Goal: Navigation & Orientation: Find specific page/section

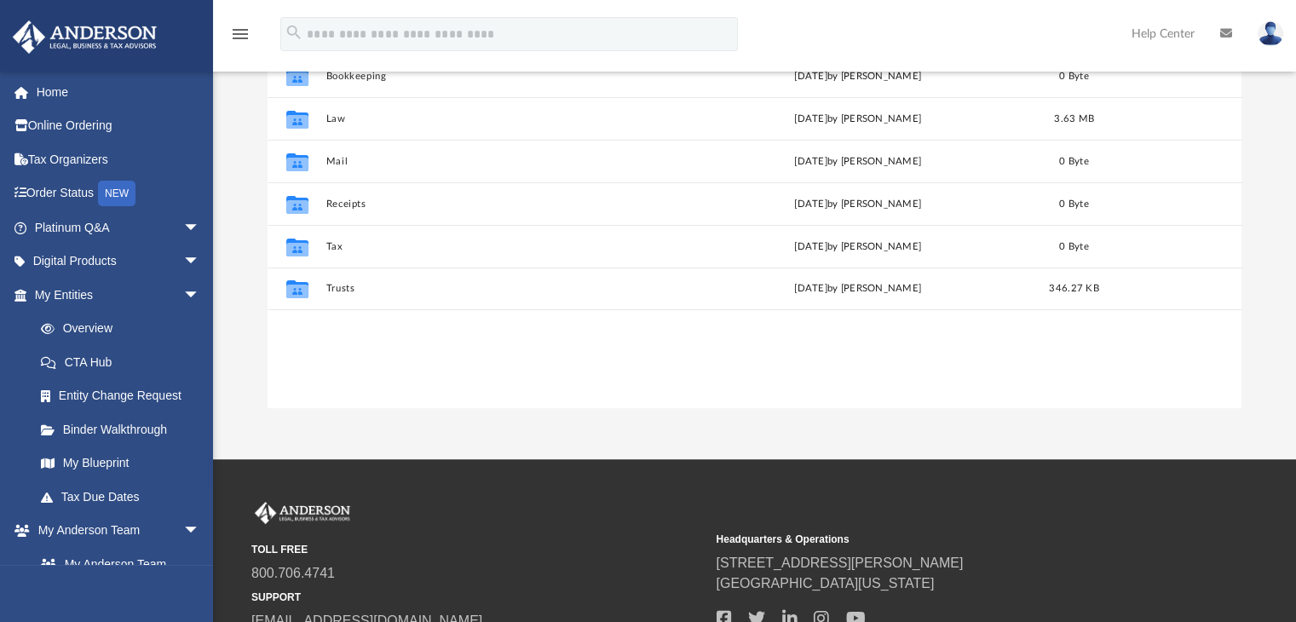
scroll to position [243, 0]
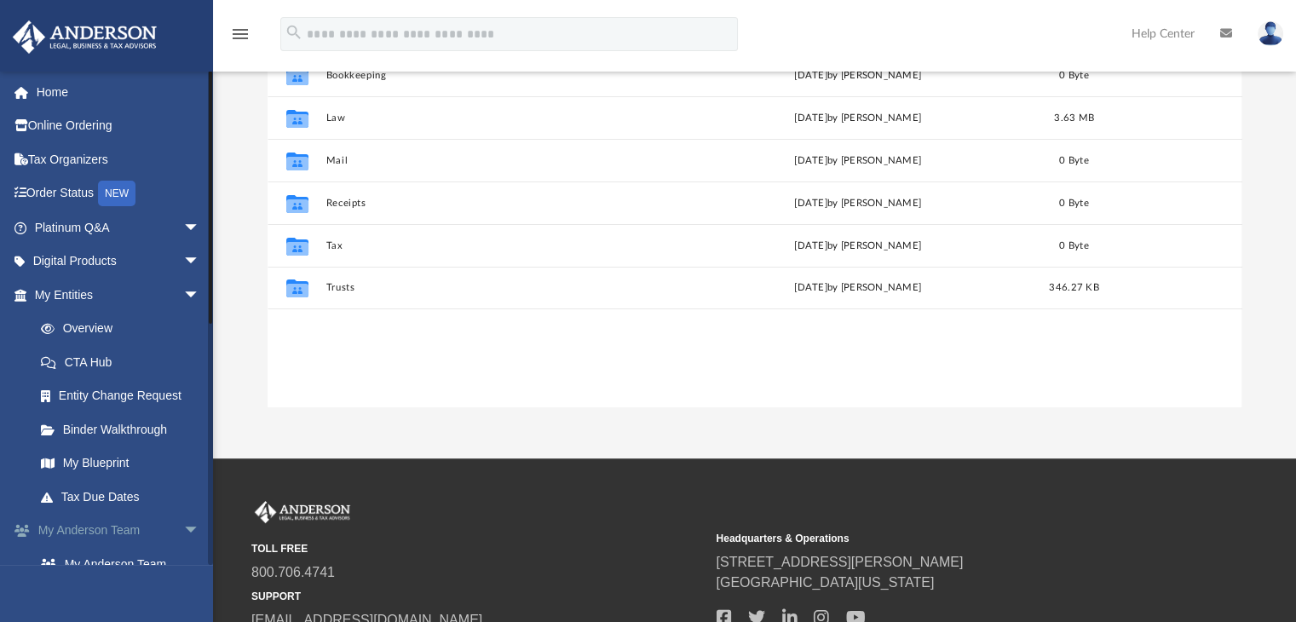
click at [183, 529] on span "arrow_drop_down" at bounding box center [200, 531] width 34 height 35
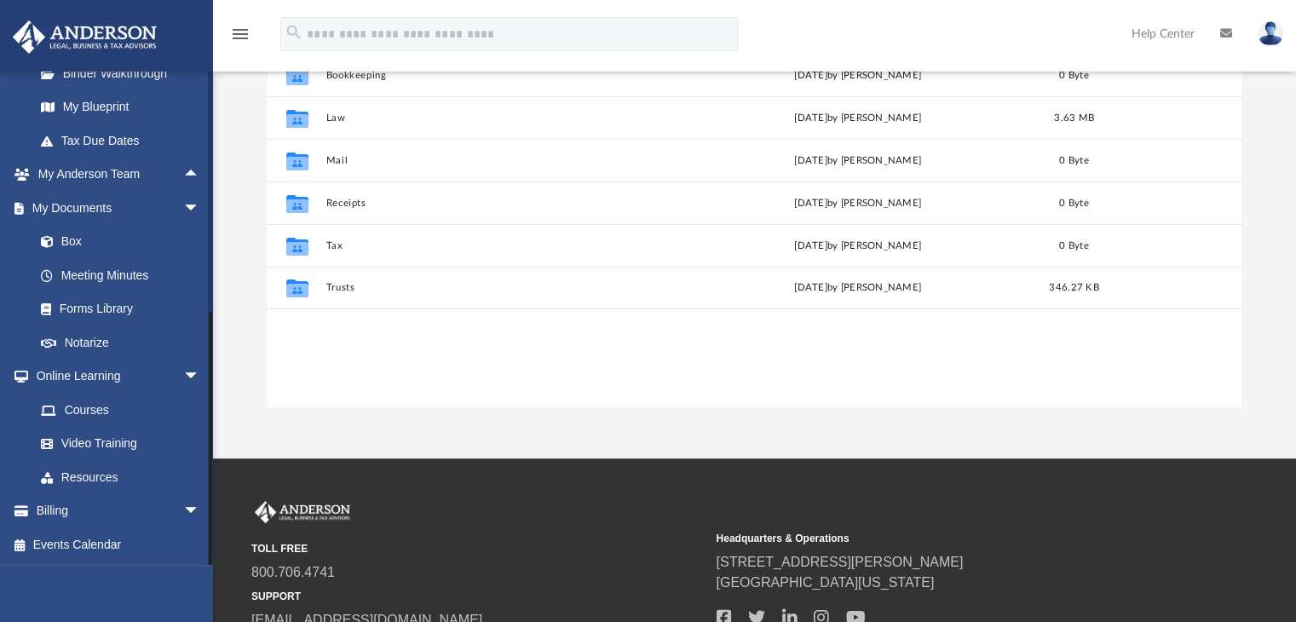
drag, startPoint x: 212, startPoint y: 505, endPoint x: 213, endPoint y: 529, distance: 24.7
click at [213, 529] on div "menu search Site Menu add nursenicolehomecare@gmail.com My Profile Reset Passwo…" at bounding box center [648, 260] width 1296 height 1006
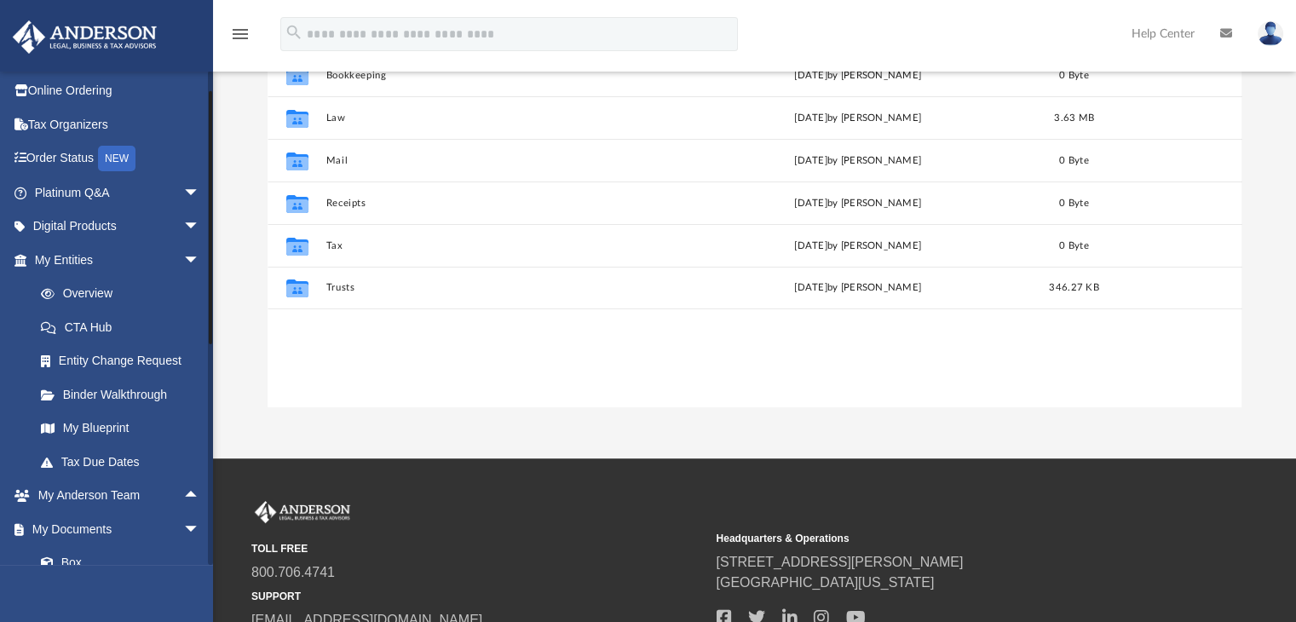
scroll to position [30, 0]
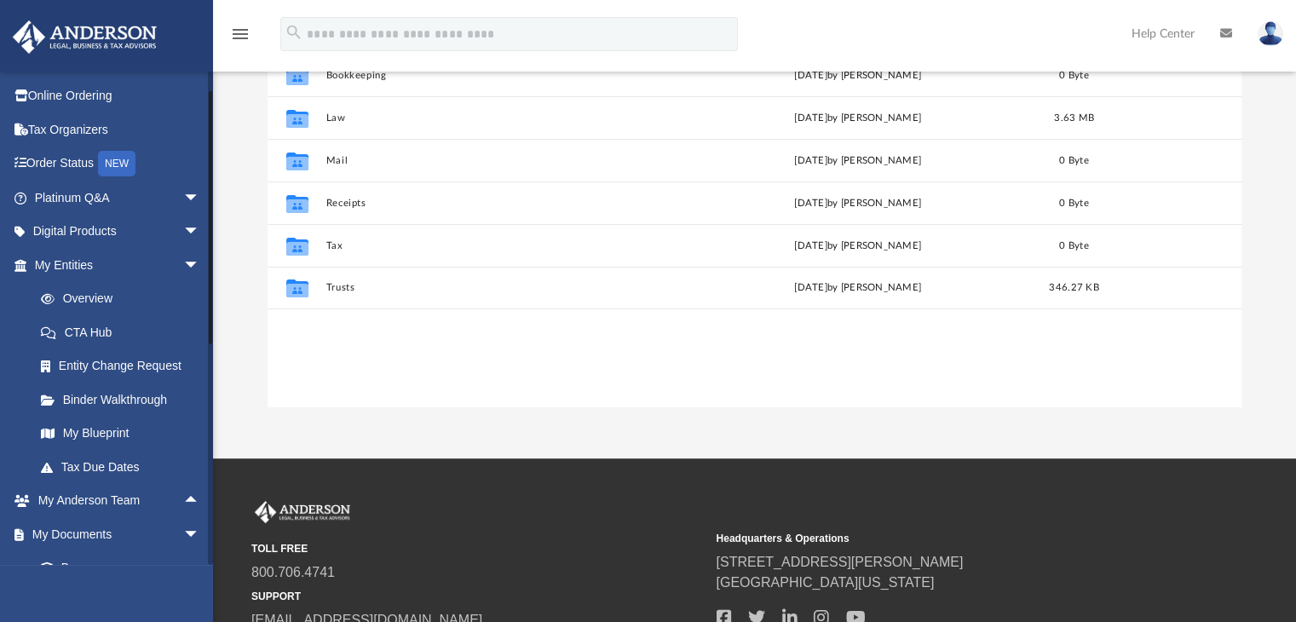
drag, startPoint x: 211, startPoint y: 259, endPoint x: 218, endPoint y: 217, distance: 42.3
click at [218, 217] on div "App nursenicolehomecare@gmail.com Sign Out nursenicolehomecare@gmail.com Home O…" at bounding box center [648, 108] width 1296 height 598
click at [126, 261] on link "My Entities arrow_drop_down" at bounding box center [119, 265] width 214 height 34
click at [113, 301] on link "Overview" at bounding box center [125, 299] width 202 height 34
click at [96, 294] on link "Overview" at bounding box center [125, 299] width 202 height 34
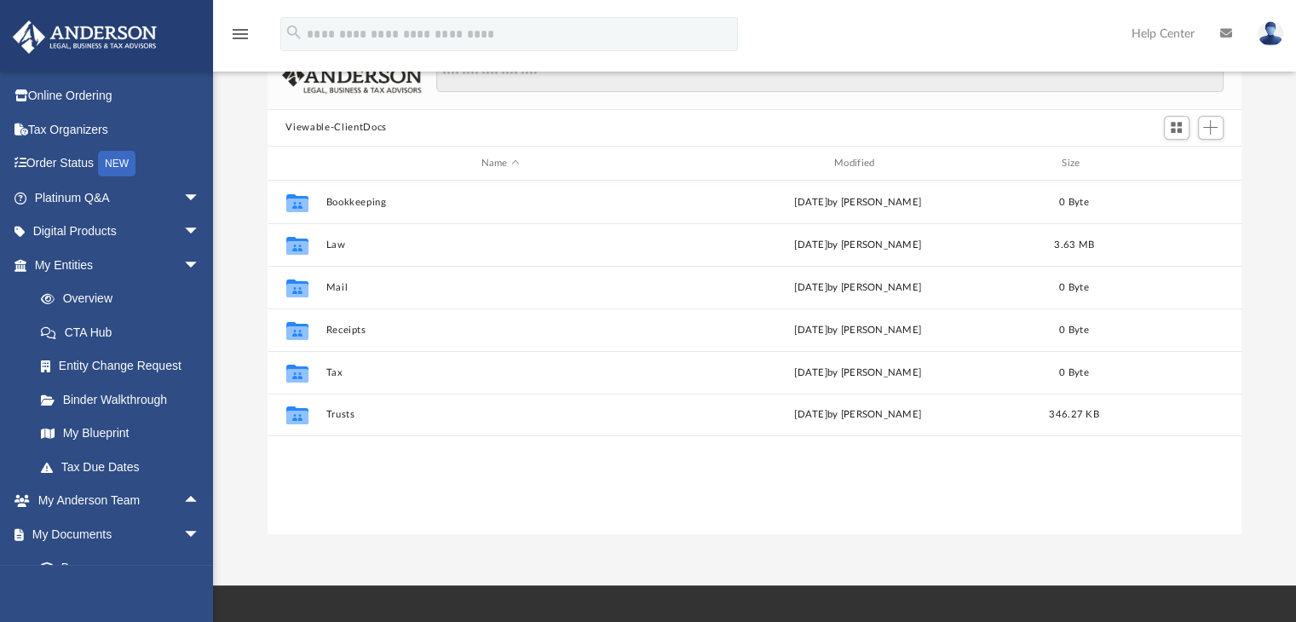
scroll to position [107, 0]
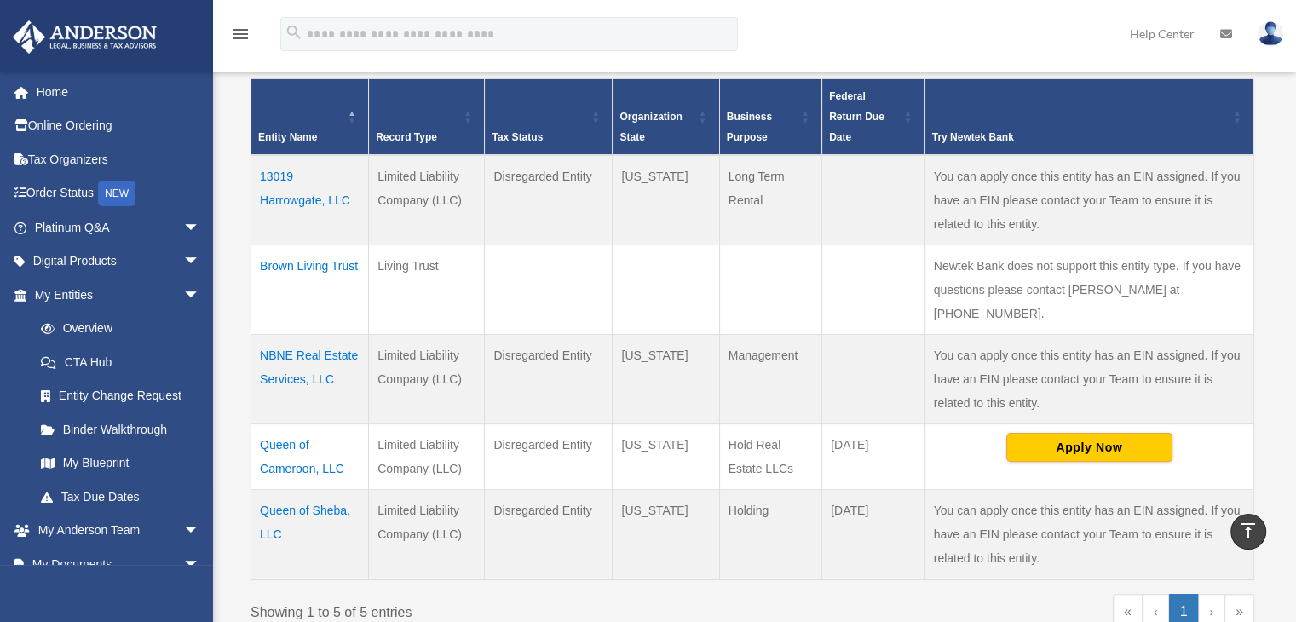
scroll to position [348, 0]
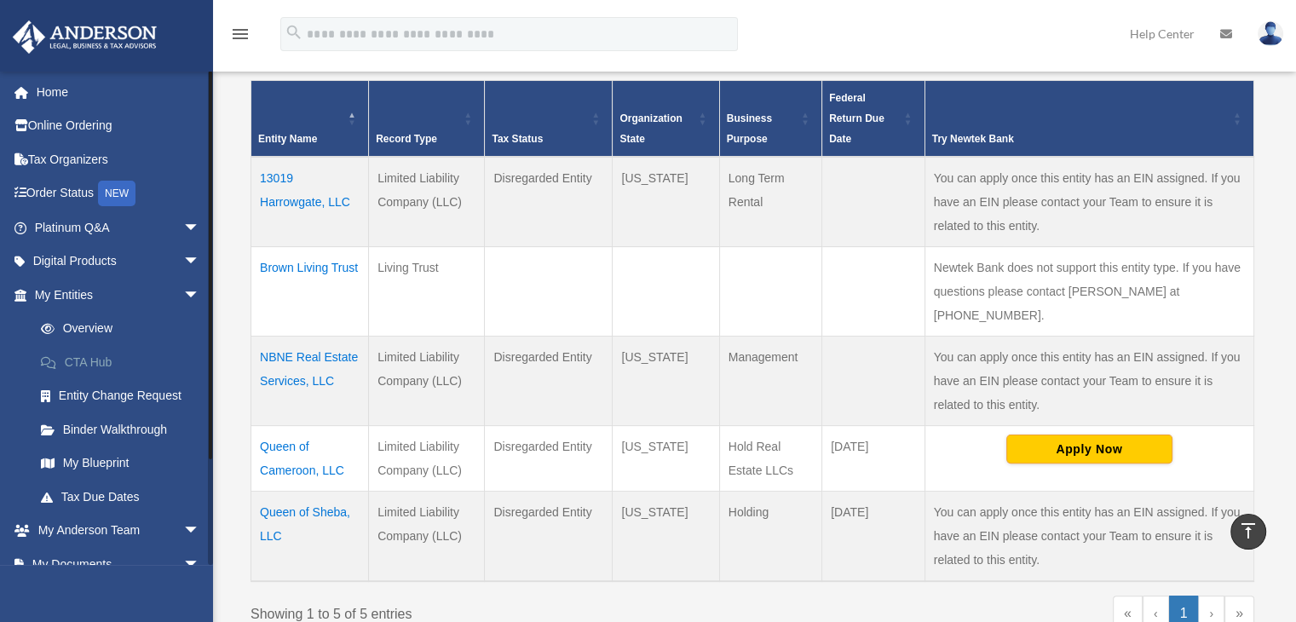
click at [87, 358] on link "CTA Hub" at bounding box center [125, 362] width 202 height 34
click at [95, 366] on link "CTA Hub" at bounding box center [125, 362] width 202 height 34
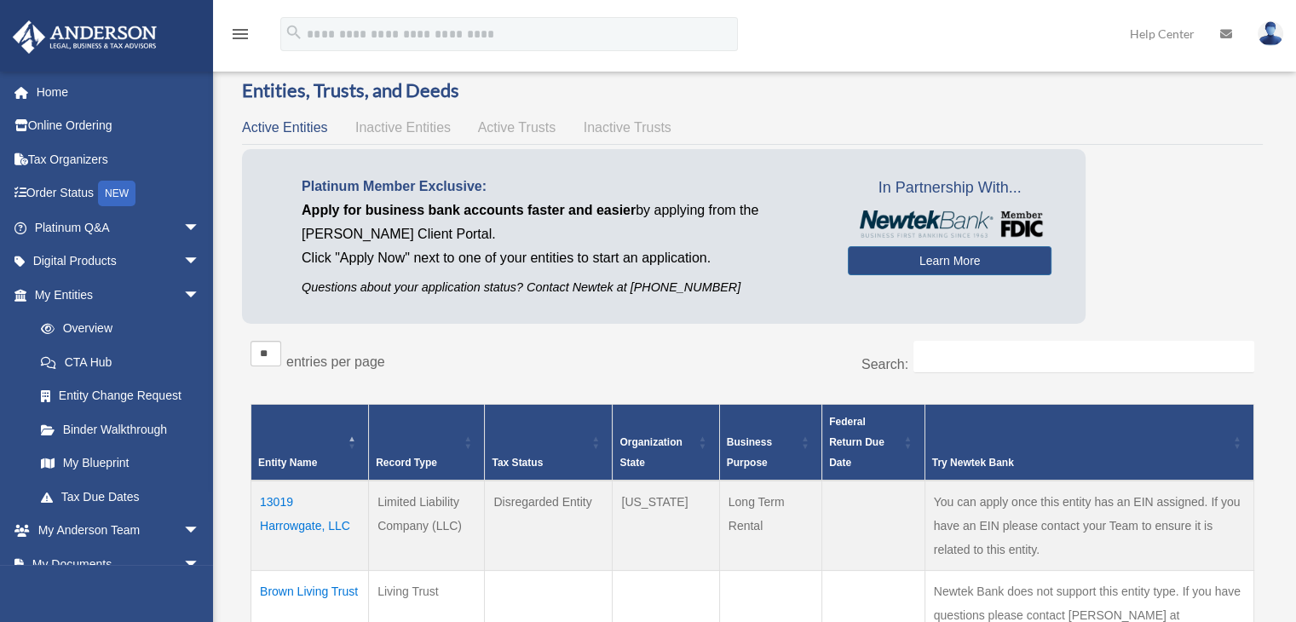
scroll to position [0, 0]
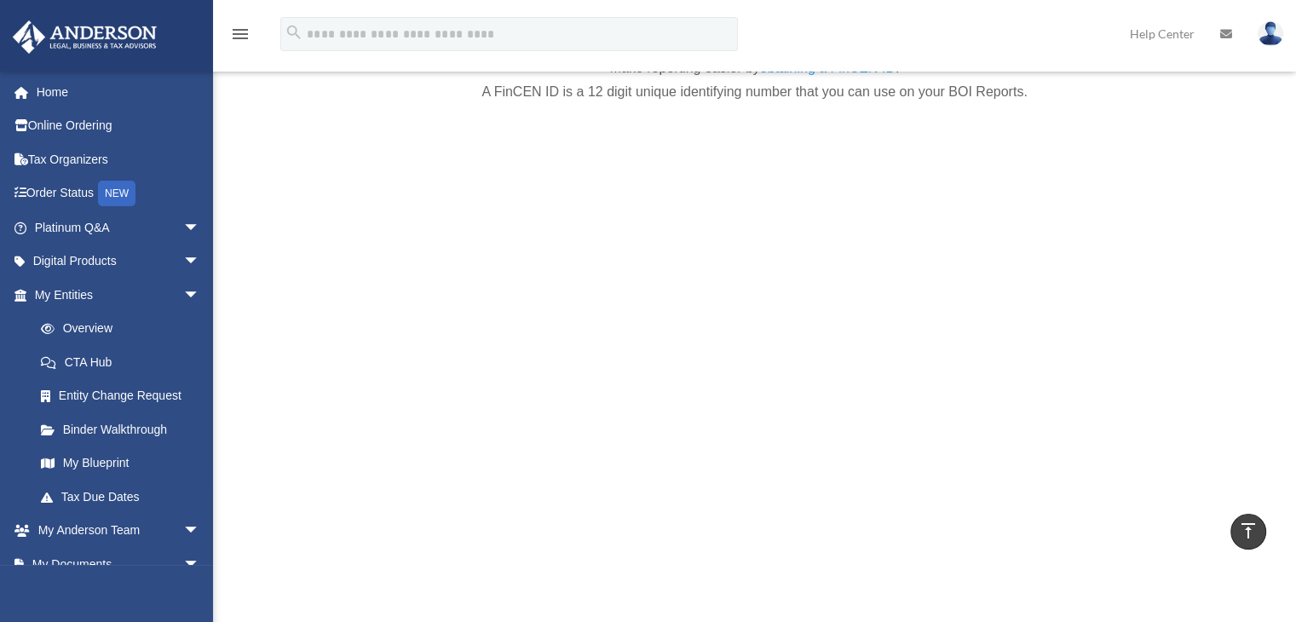
scroll to position [6698, 0]
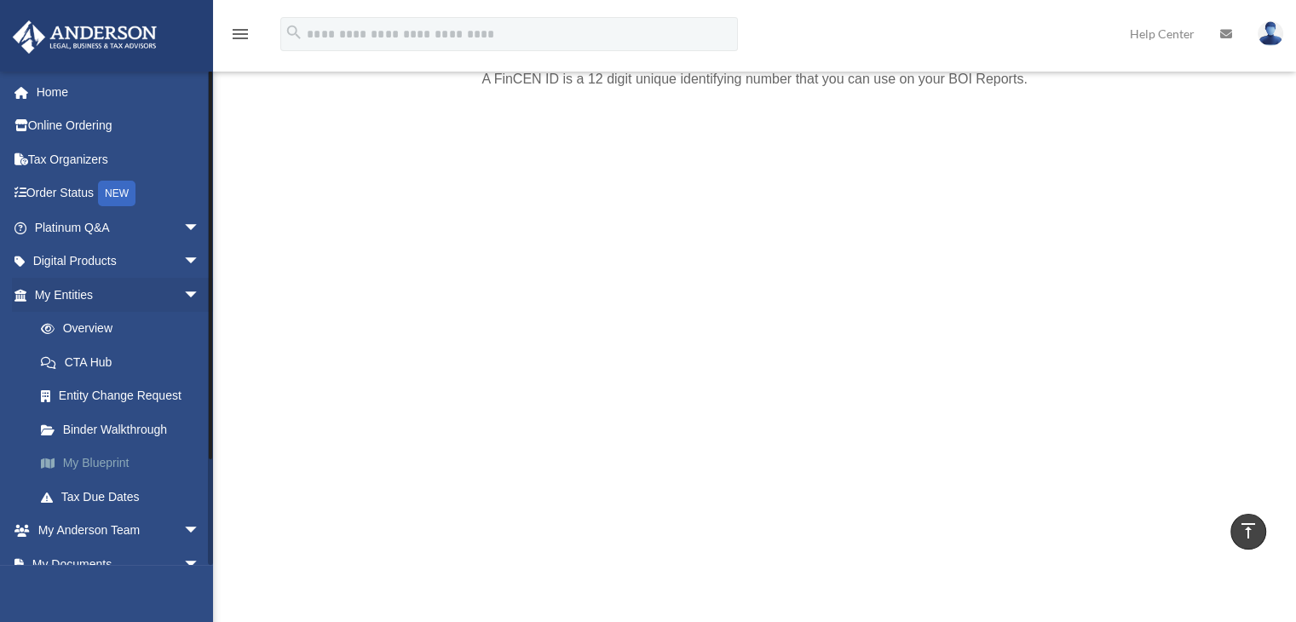
click at [91, 464] on link "My Blueprint" at bounding box center [125, 464] width 202 height 34
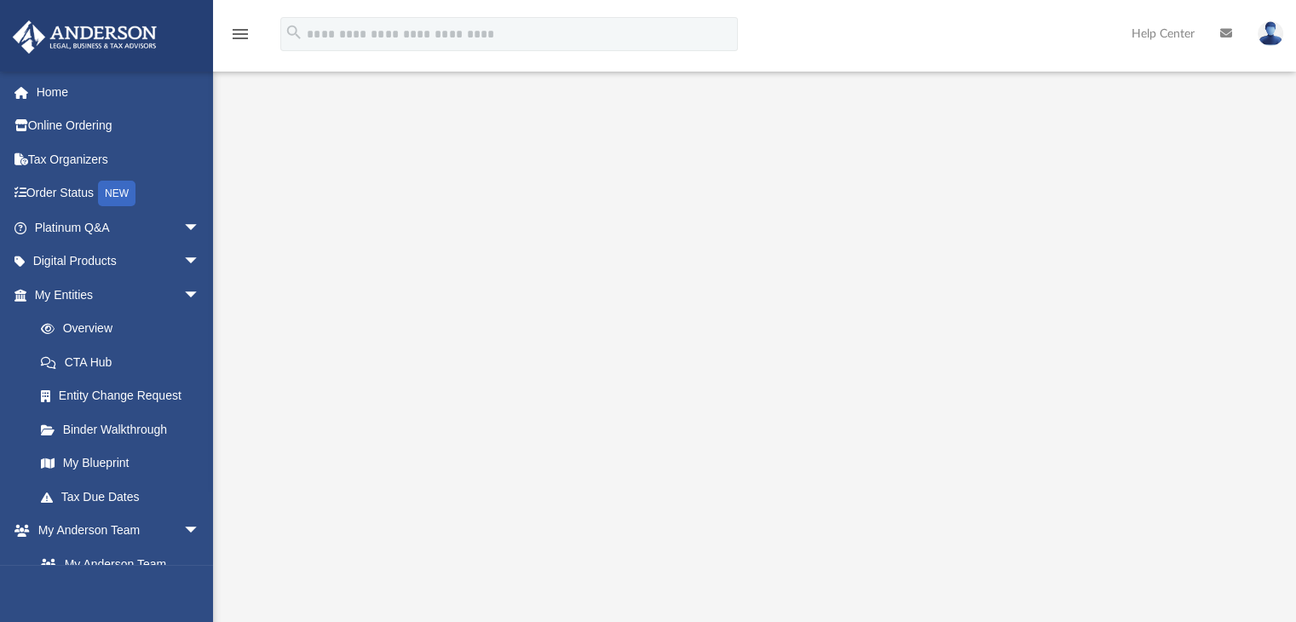
scroll to position [131, 0]
